Goal: Use online tool/utility: Utilize a website feature to perform a specific function

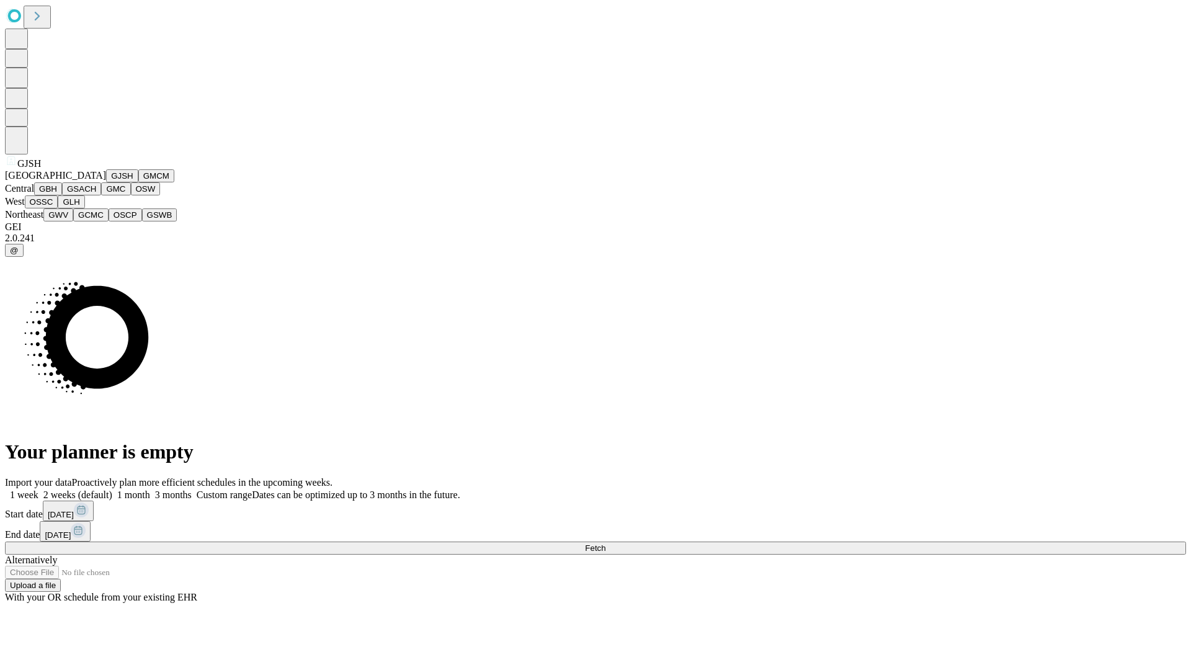
click at [106, 182] on button "GJSH" at bounding box center [122, 175] width 32 height 13
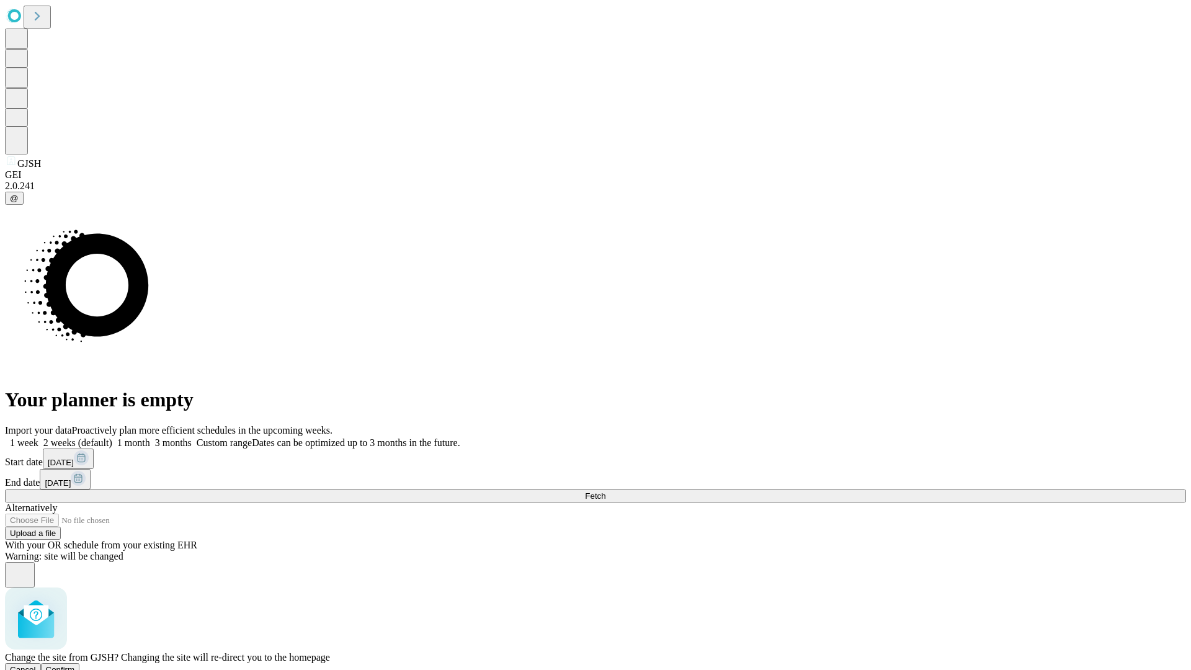
click at [75, 665] on span "Confirm" at bounding box center [60, 669] width 29 height 9
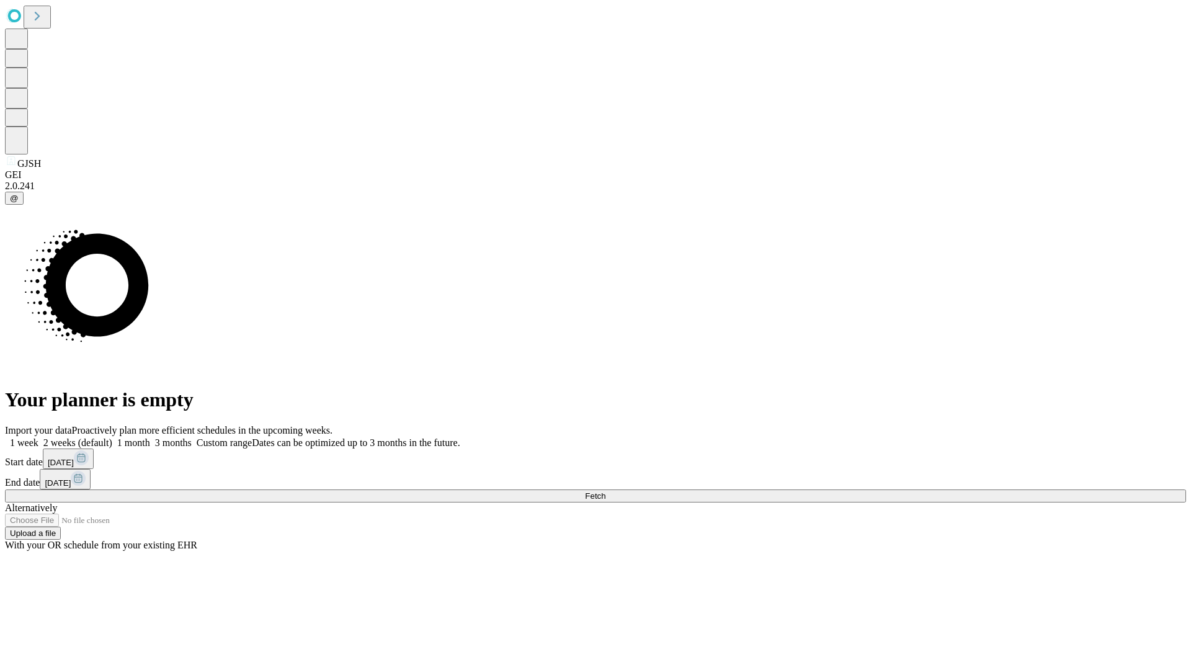
click at [112, 437] on label "2 weeks (default)" at bounding box center [75, 442] width 74 height 11
click at [606, 491] on span "Fetch" at bounding box center [595, 495] width 20 height 9
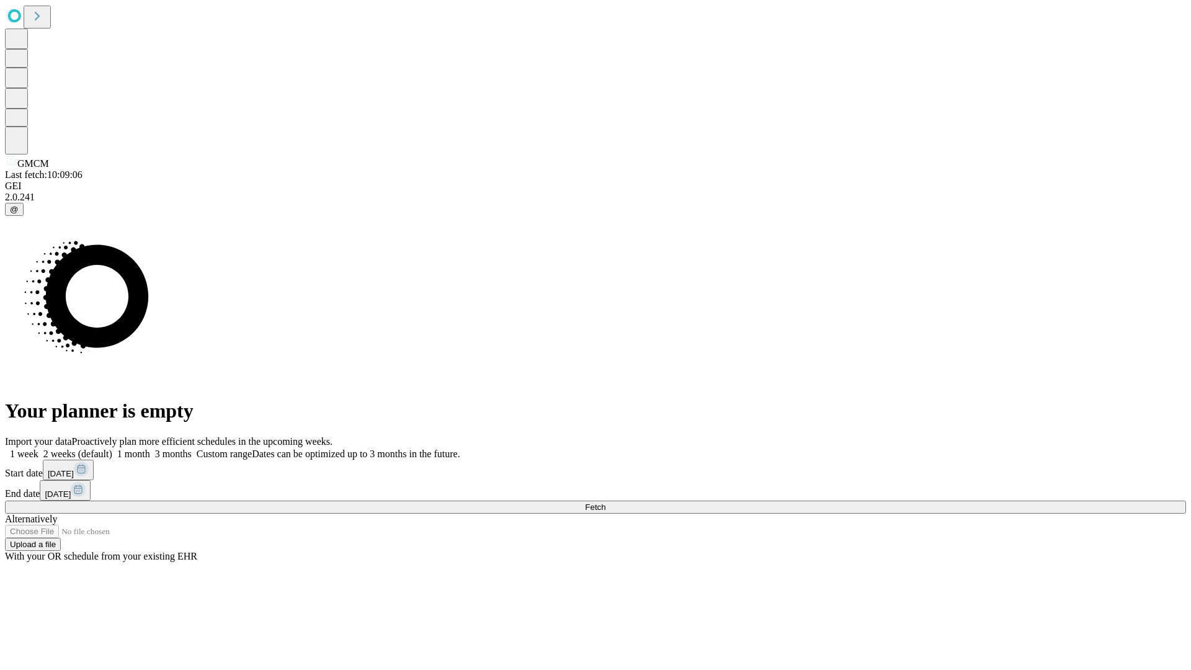
click at [112, 449] on label "2 weeks (default)" at bounding box center [75, 454] width 74 height 11
click at [606, 503] on span "Fetch" at bounding box center [595, 507] width 20 height 9
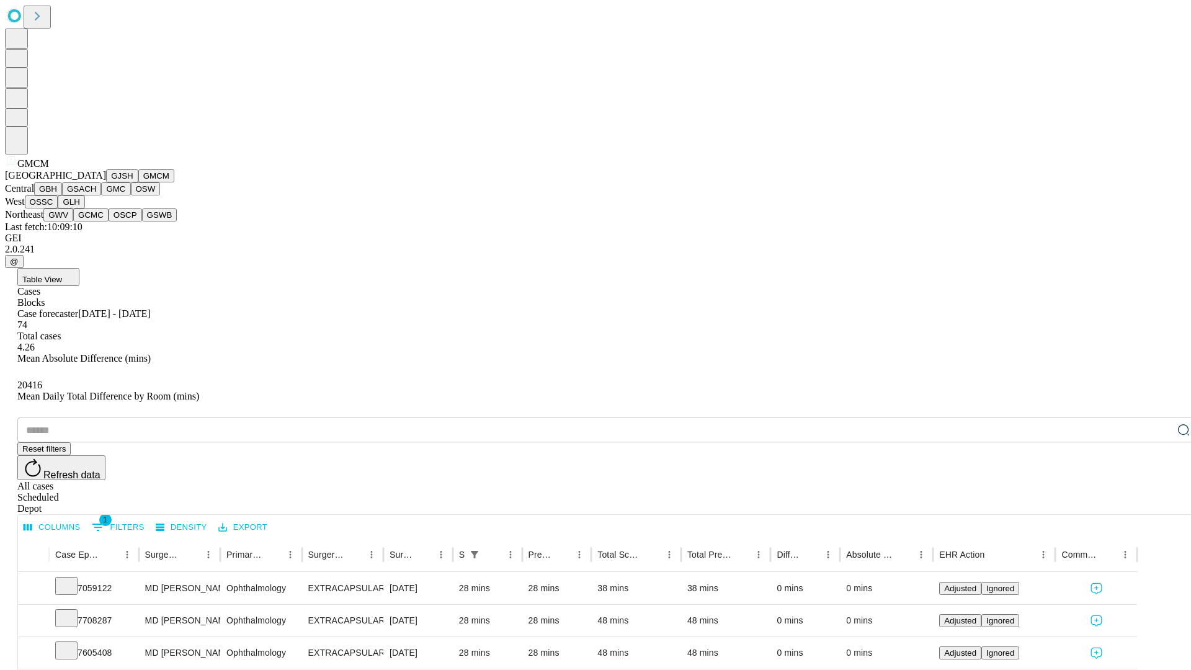
click at [62, 195] on button "GBH" at bounding box center [48, 188] width 28 height 13
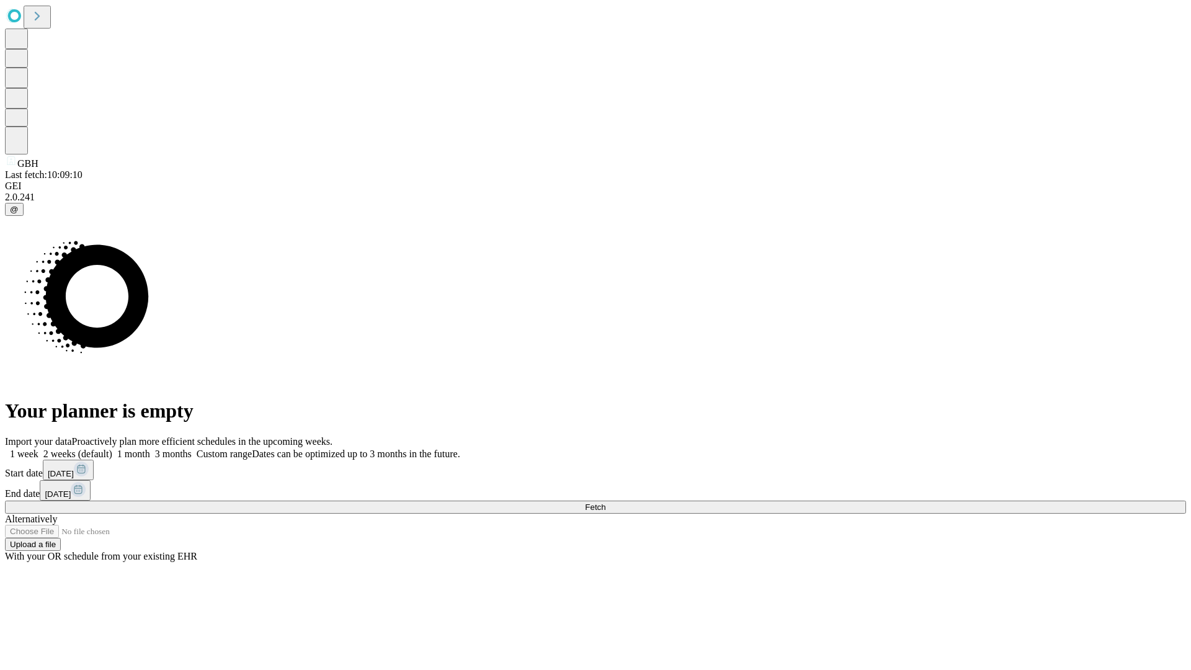
click at [606, 503] on span "Fetch" at bounding box center [595, 507] width 20 height 9
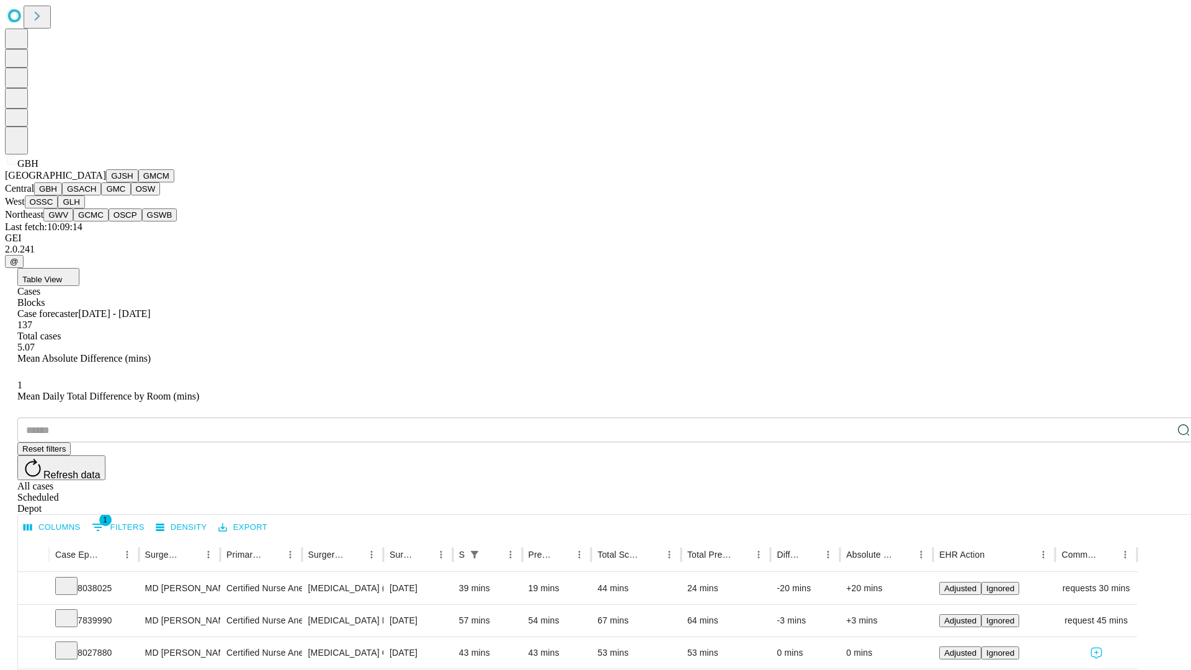
click at [96, 195] on button "GSACH" at bounding box center [81, 188] width 39 height 13
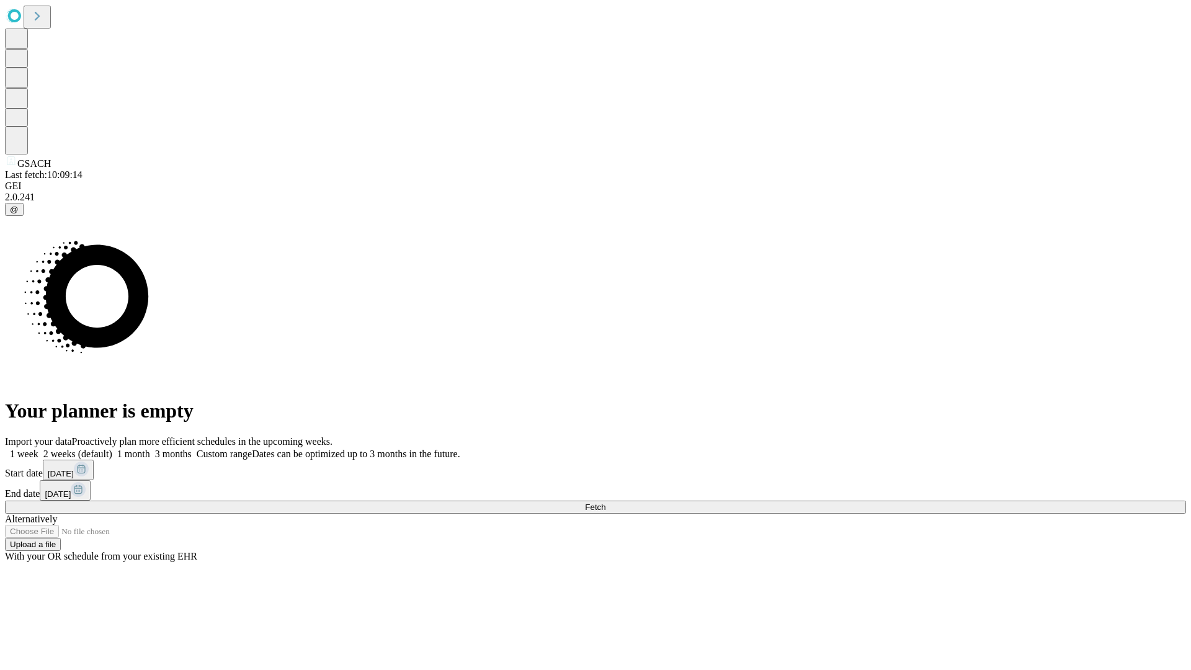
click at [606, 503] on span "Fetch" at bounding box center [595, 507] width 20 height 9
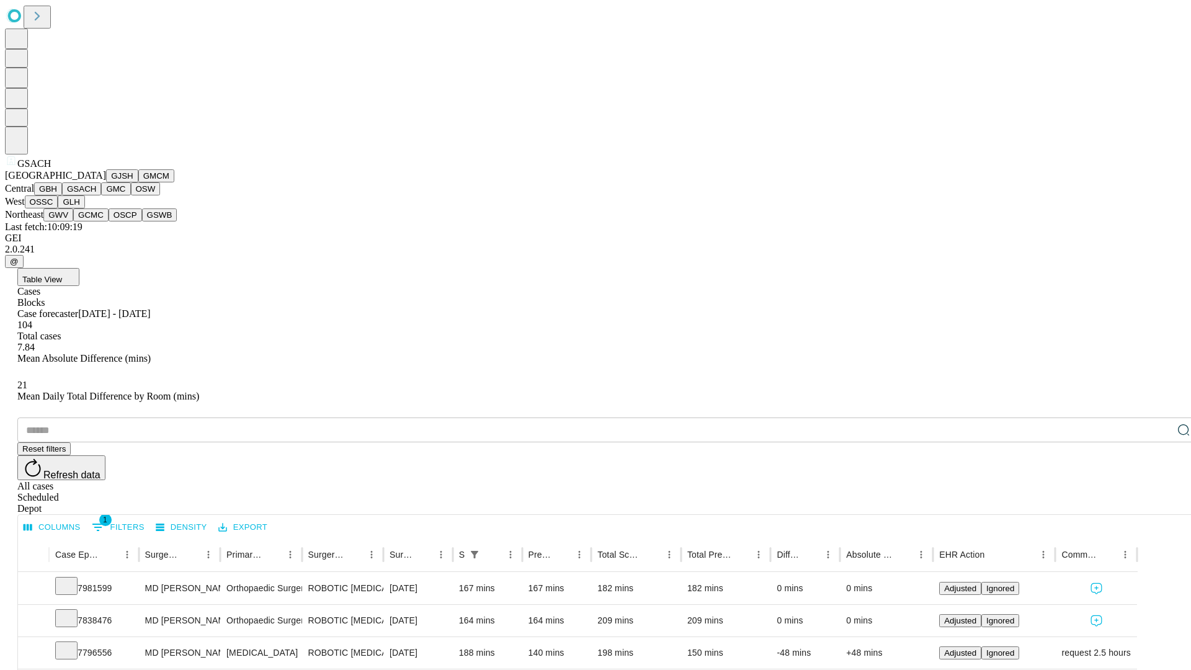
click at [101, 195] on button "GMC" at bounding box center [115, 188] width 29 height 13
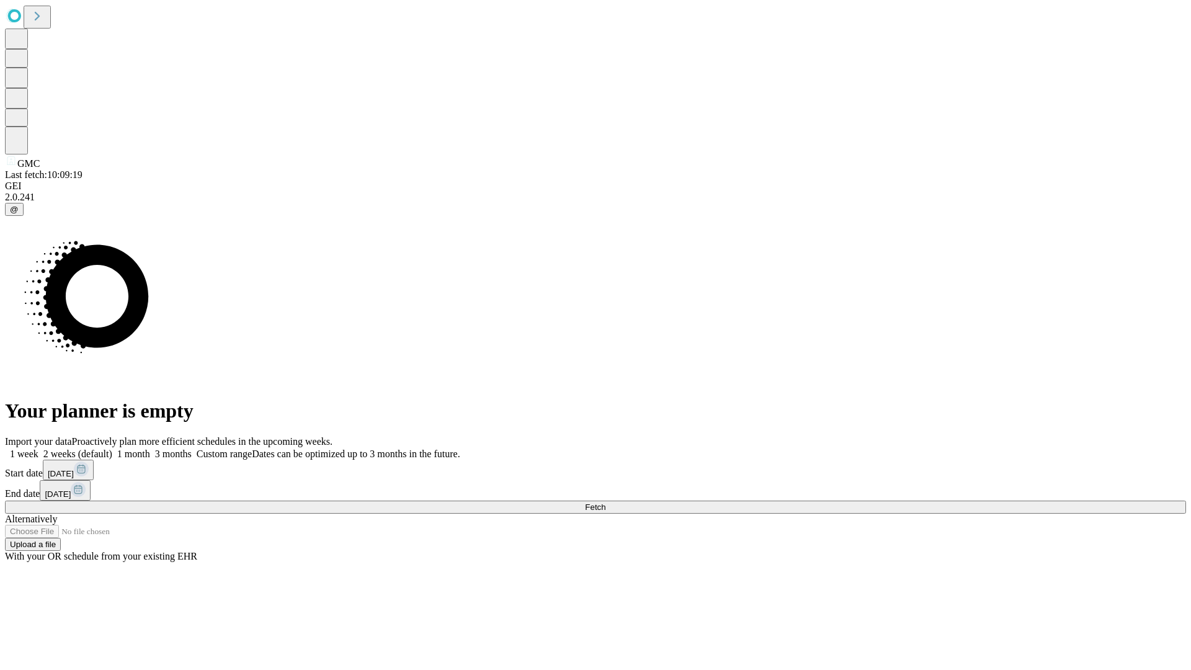
click at [112, 449] on label "2 weeks (default)" at bounding box center [75, 454] width 74 height 11
click at [606, 503] on span "Fetch" at bounding box center [595, 507] width 20 height 9
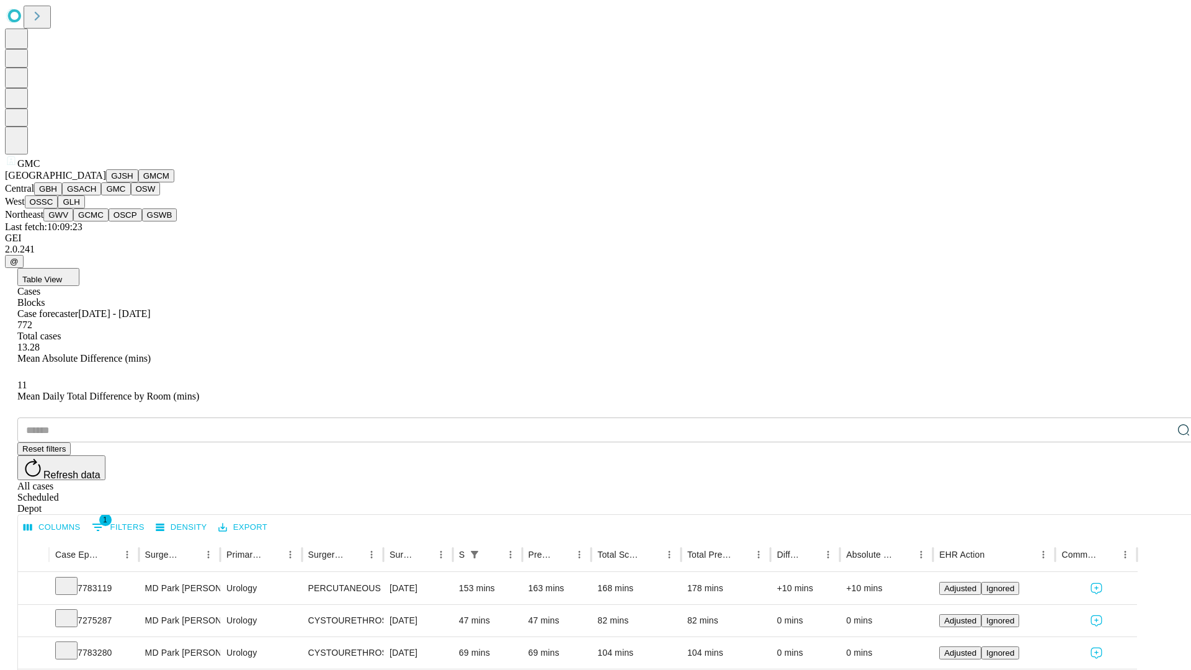
click at [131, 195] on button "OSW" at bounding box center [146, 188] width 30 height 13
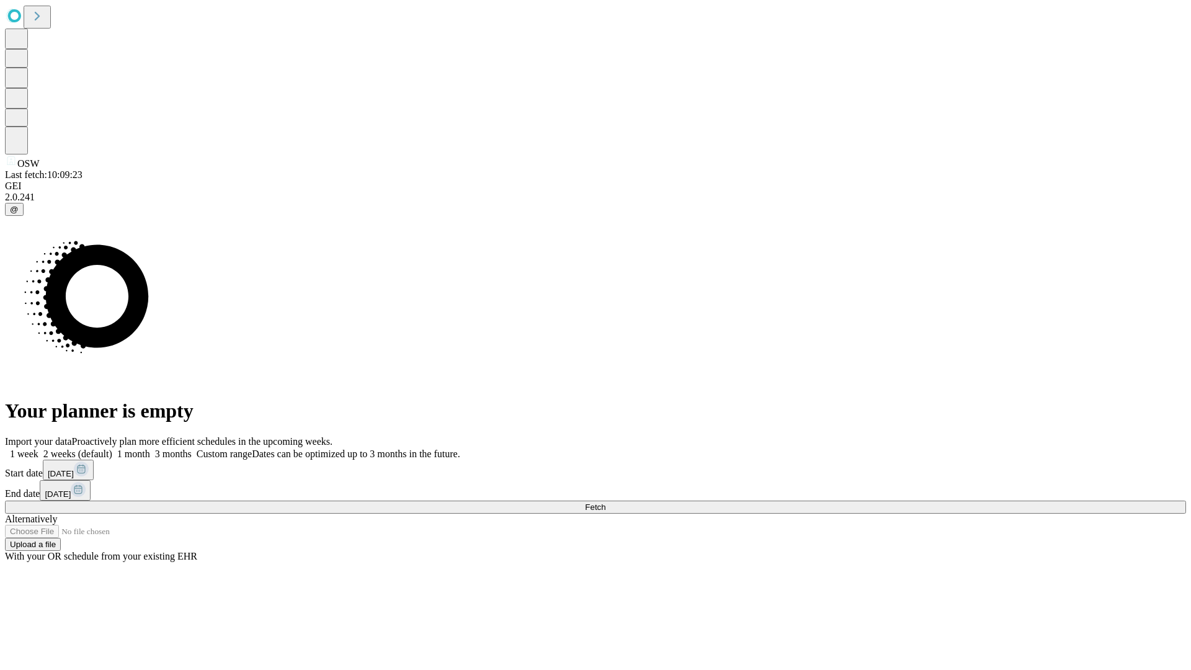
click at [112, 449] on label "2 weeks (default)" at bounding box center [75, 454] width 74 height 11
click at [606, 503] on span "Fetch" at bounding box center [595, 507] width 20 height 9
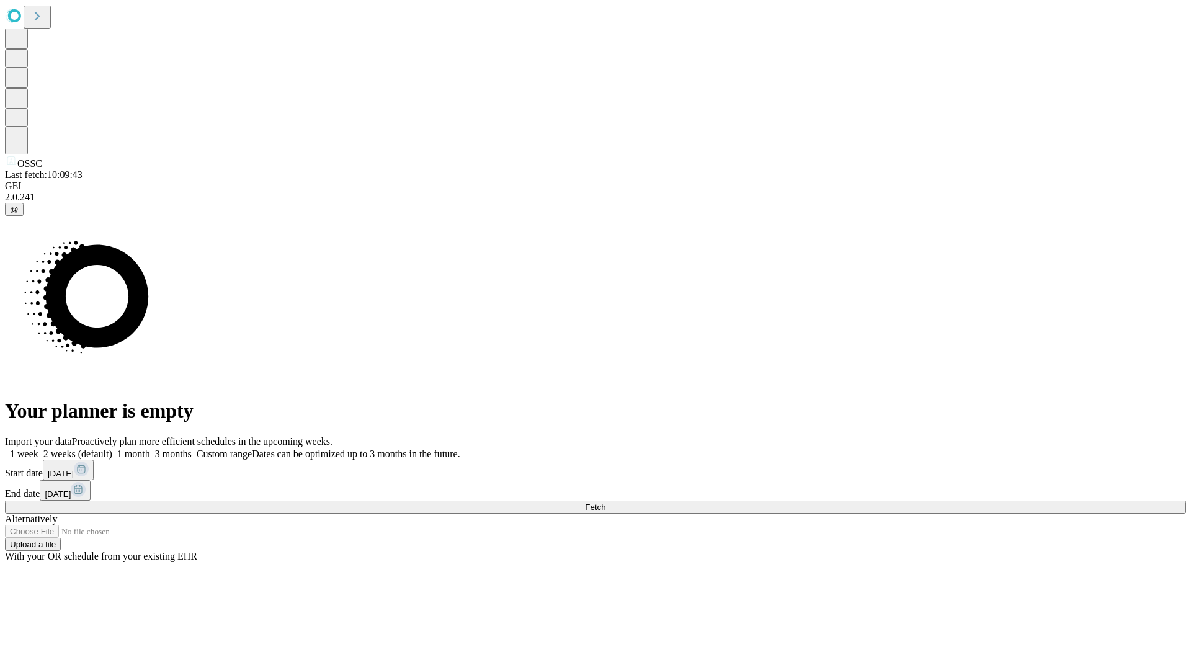
click at [112, 449] on label "2 weeks (default)" at bounding box center [75, 454] width 74 height 11
click at [606, 503] on span "Fetch" at bounding box center [595, 507] width 20 height 9
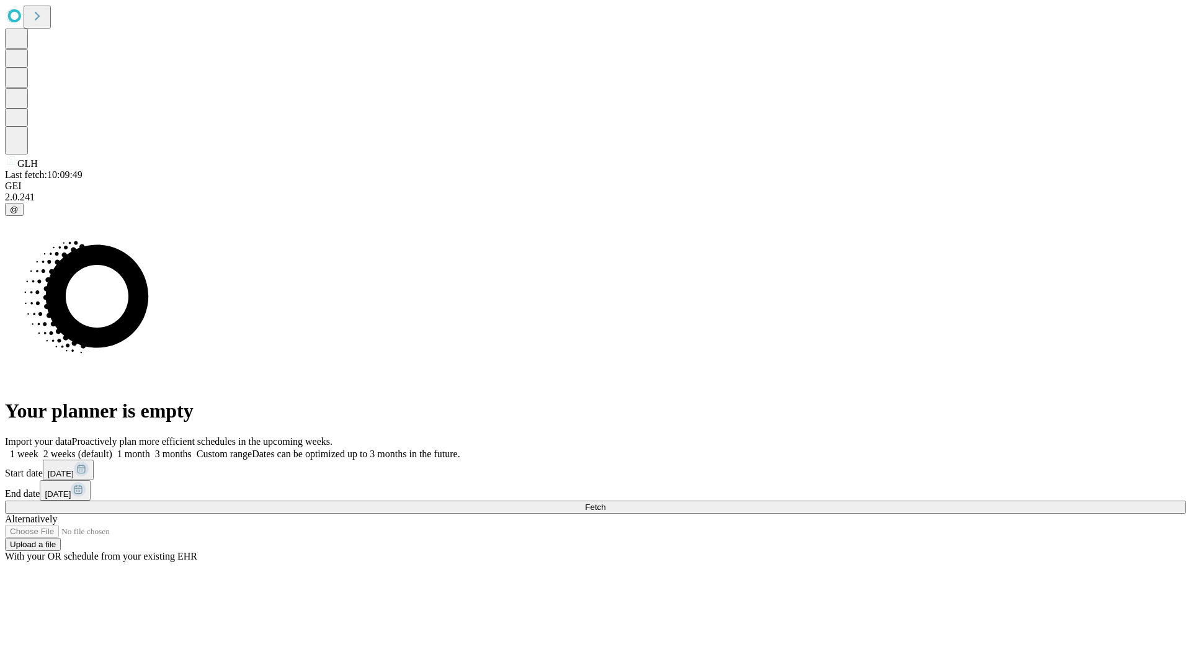
click at [112, 449] on label "2 weeks (default)" at bounding box center [75, 454] width 74 height 11
click at [606, 503] on span "Fetch" at bounding box center [595, 507] width 20 height 9
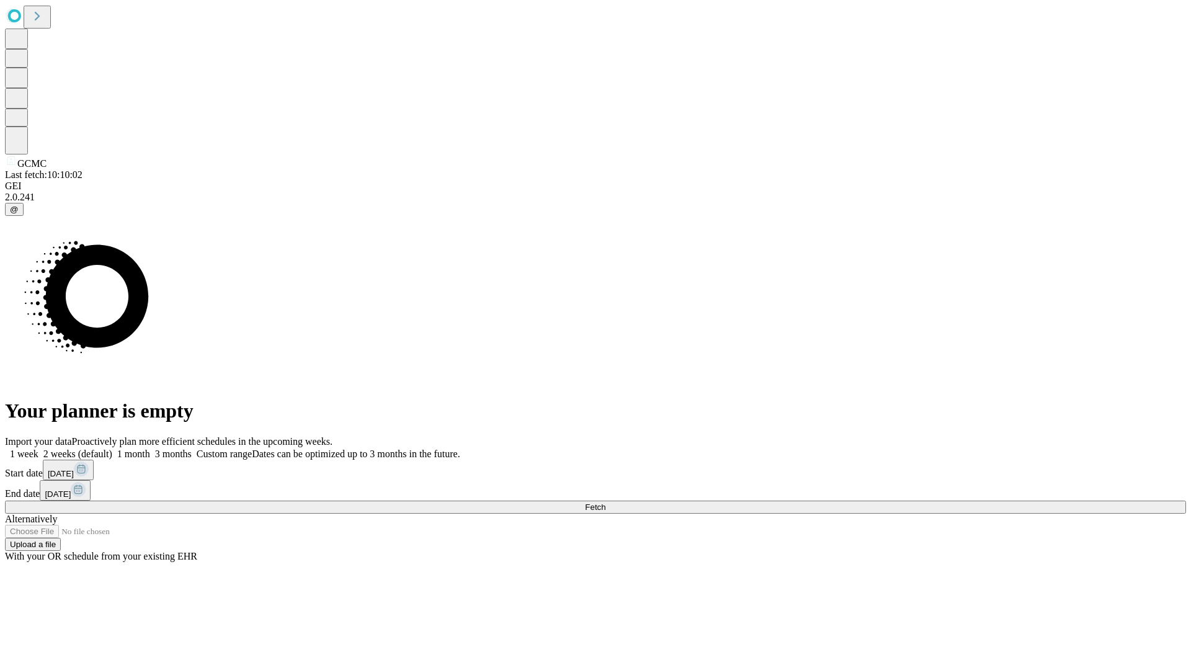
click at [112, 449] on label "2 weeks (default)" at bounding box center [75, 454] width 74 height 11
click at [606, 503] on span "Fetch" at bounding box center [595, 507] width 20 height 9
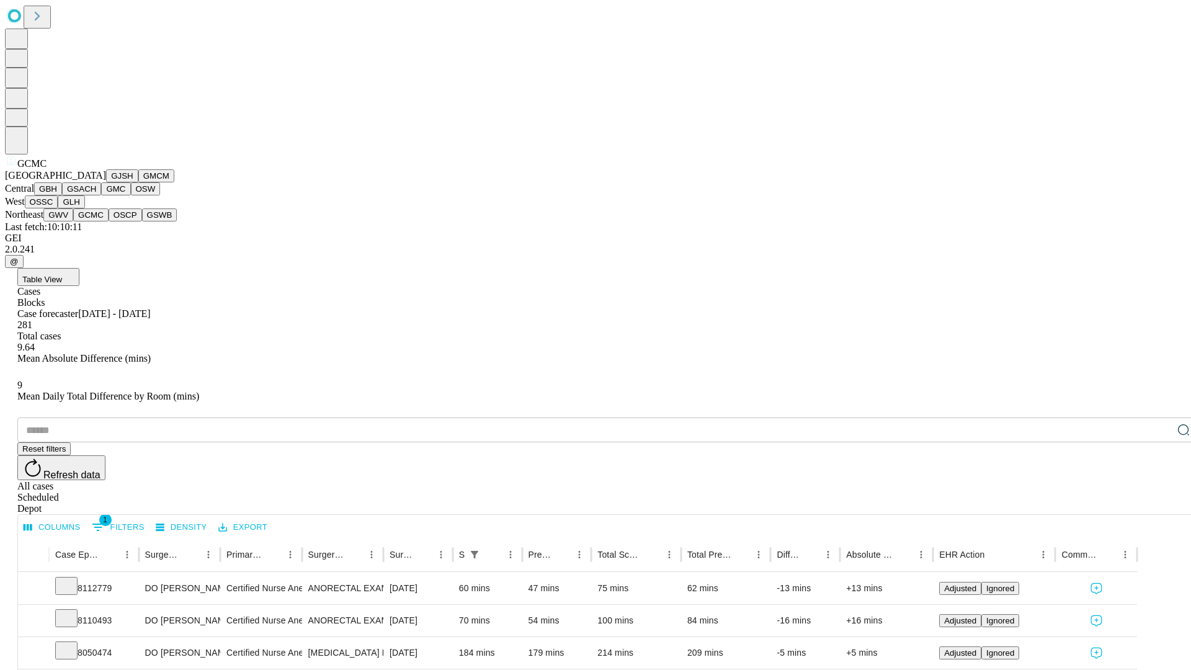
click at [109, 222] on button "OSCP" at bounding box center [126, 214] width 34 height 13
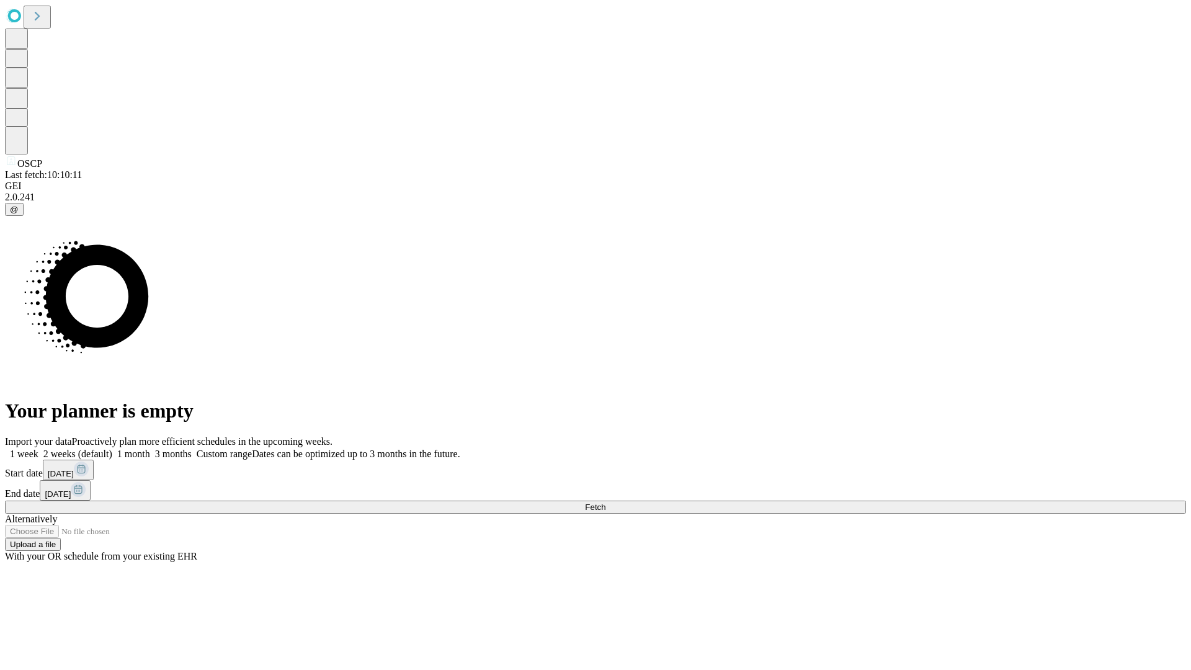
click at [112, 449] on label "2 weeks (default)" at bounding box center [75, 454] width 74 height 11
click at [606, 503] on span "Fetch" at bounding box center [595, 507] width 20 height 9
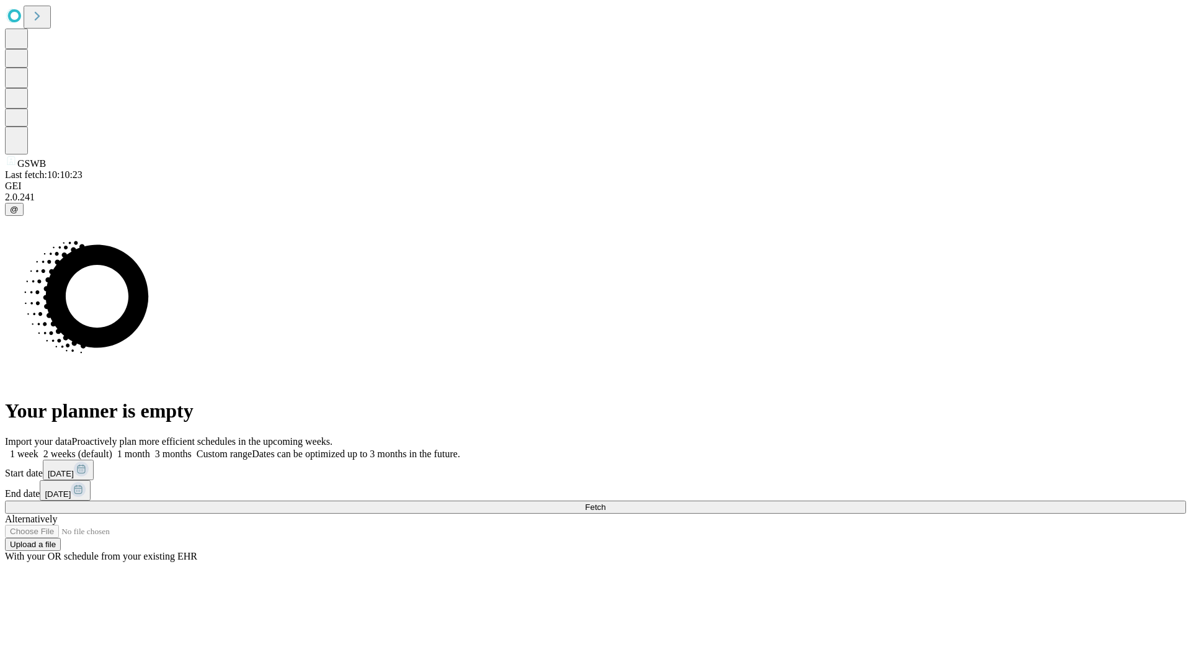
click at [112, 449] on label "2 weeks (default)" at bounding box center [75, 454] width 74 height 11
click at [606, 503] on span "Fetch" at bounding box center [595, 507] width 20 height 9
